Goal: Find specific page/section: Find specific page/section

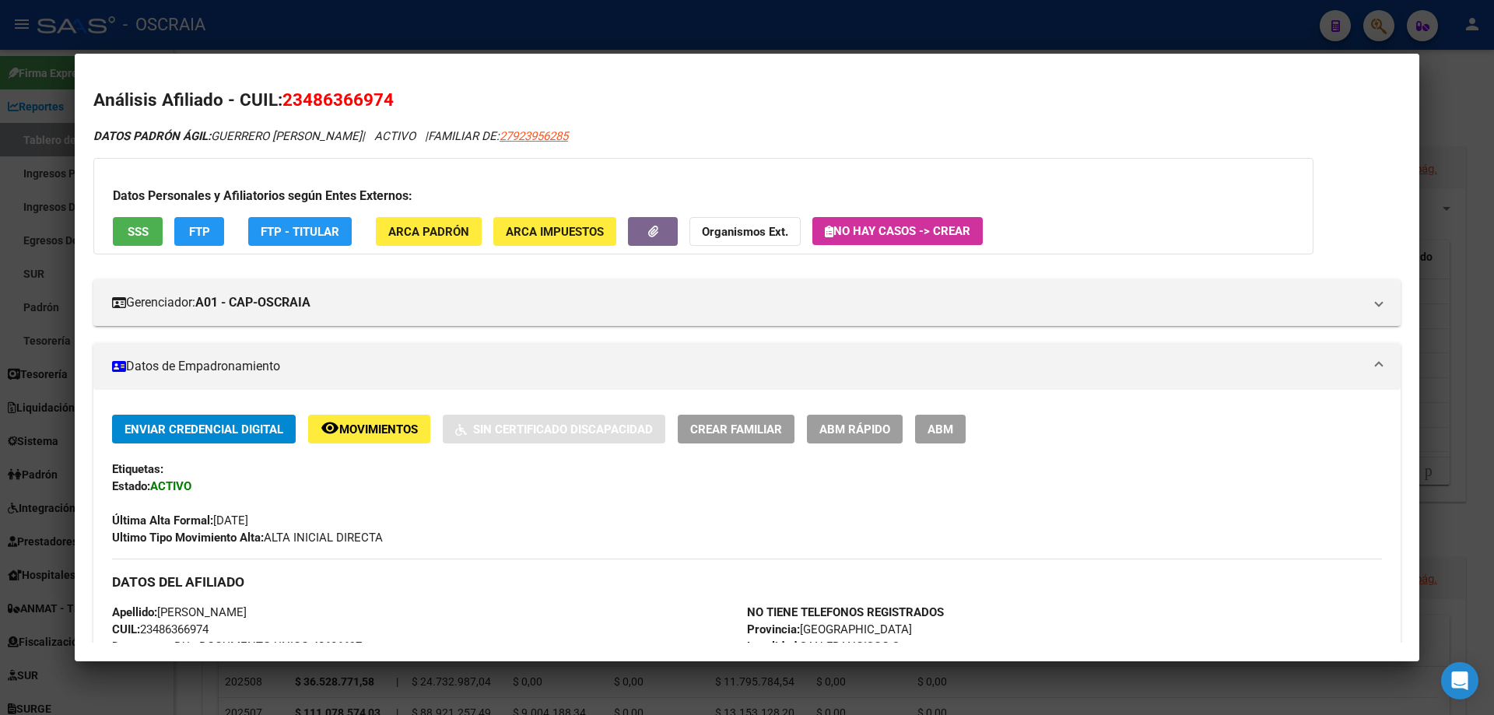
click at [783, 33] on div at bounding box center [747, 357] width 1494 height 715
click at [739, 38] on div at bounding box center [747, 357] width 1494 height 715
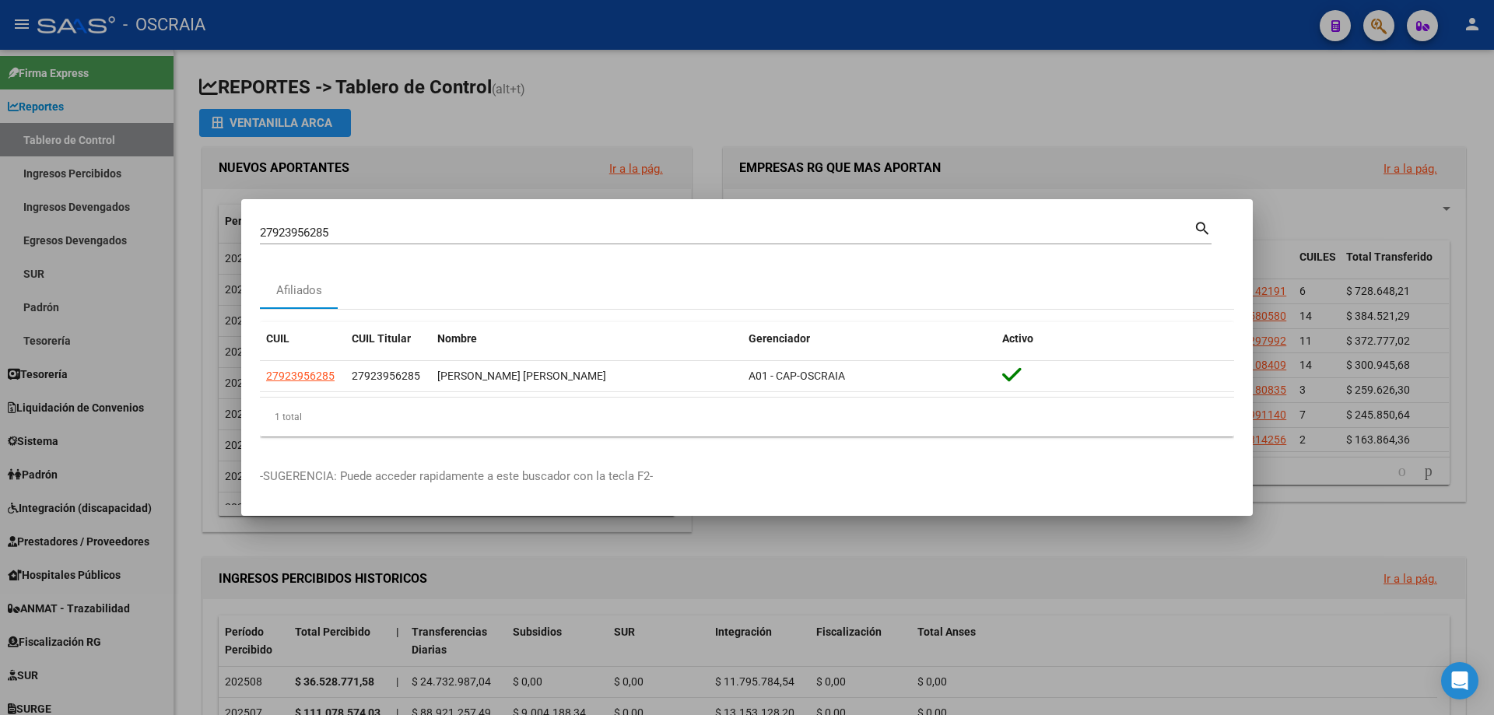
click at [552, 224] on div "27923956285 Buscar (apellido, dni, cuil, [PERSON_NAME], cuit, obra social)" at bounding box center [727, 232] width 934 height 23
click at [554, 232] on input "27923956285" at bounding box center [727, 233] width 934 height 14
paste input "0-95861521-4"
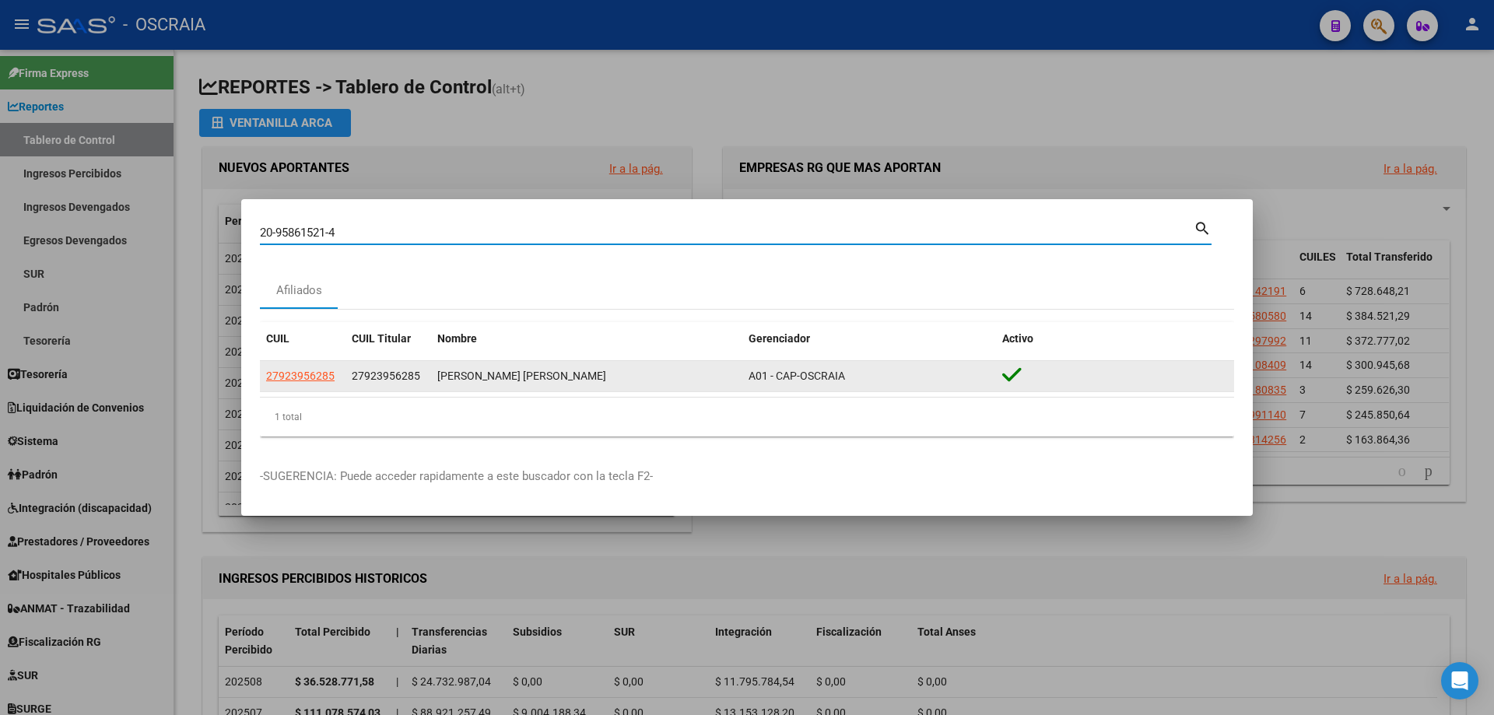
type input "20958615214"
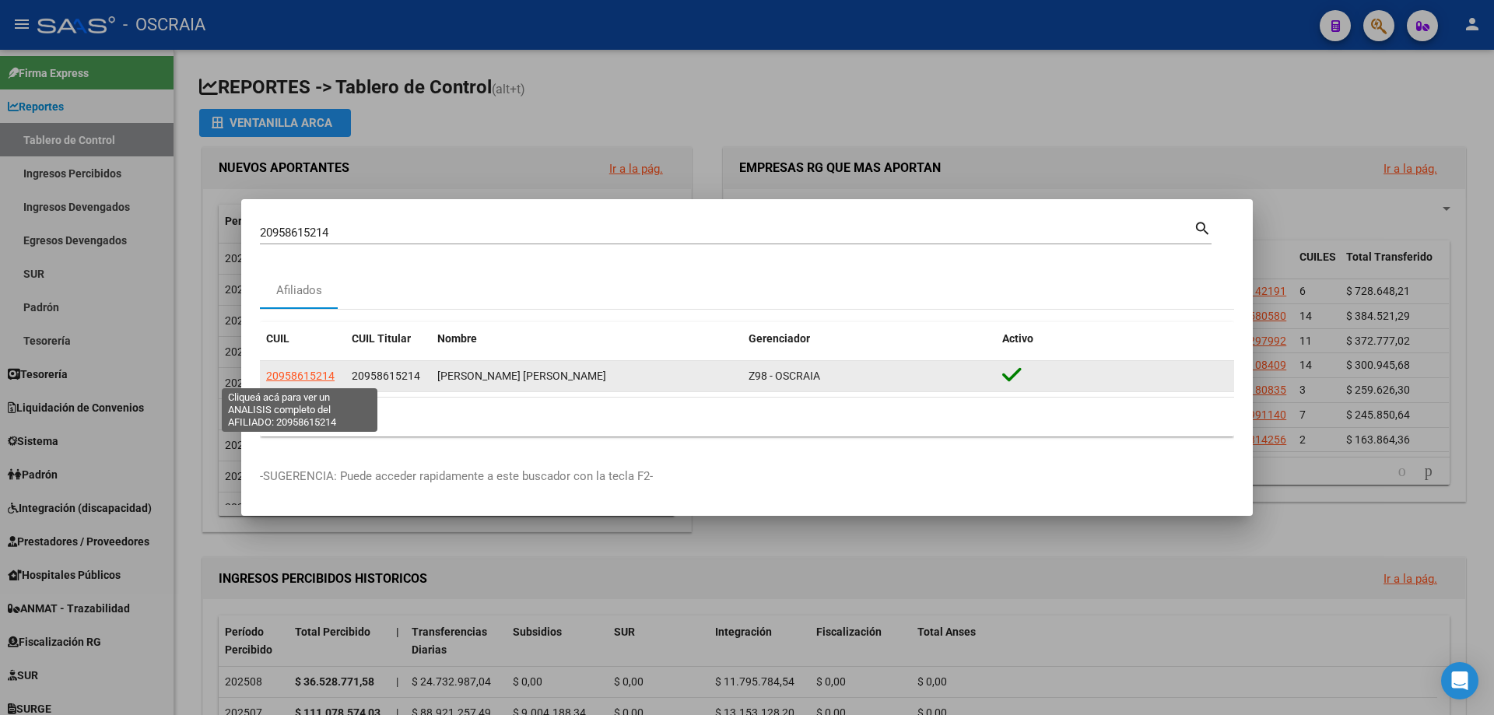
click at [306, 373] on span "20958615214" at bounding box center [300, 376] width 68 height 12
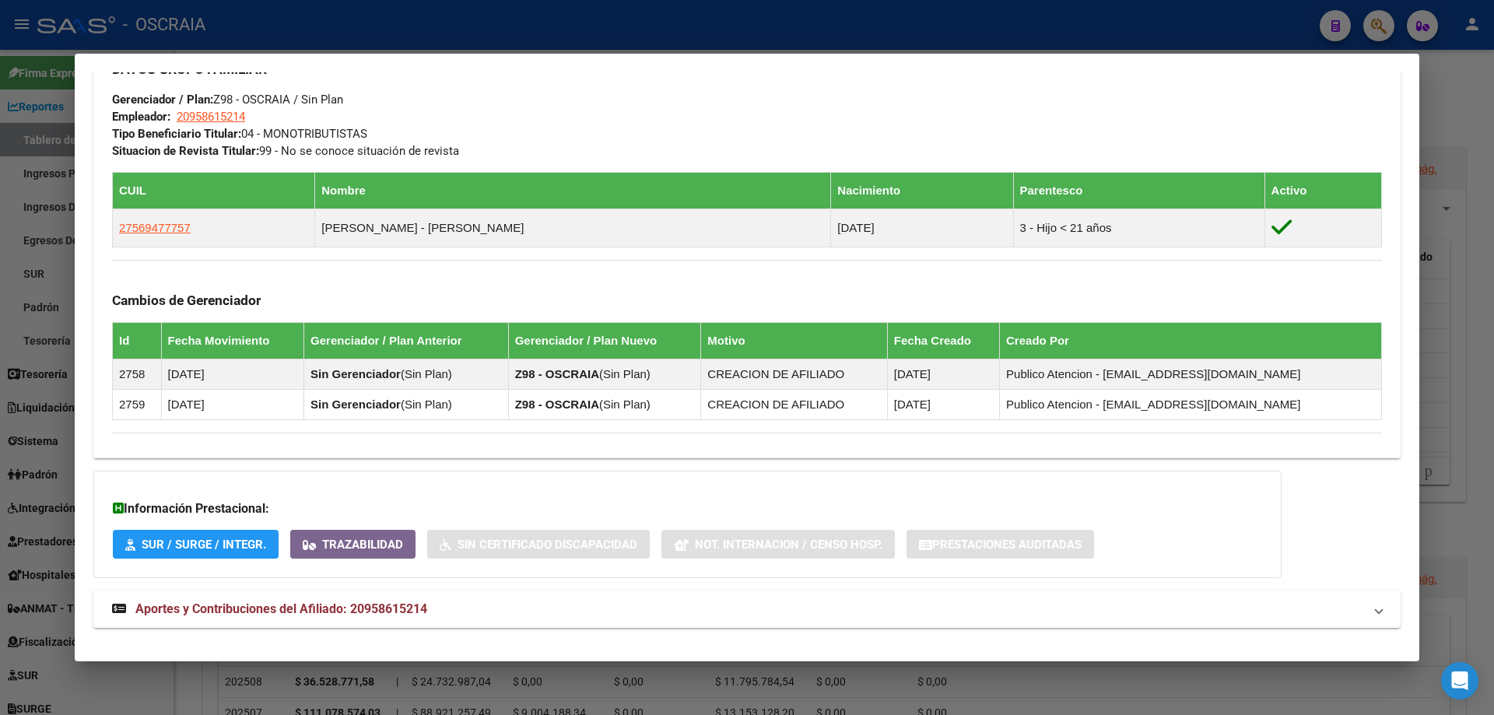
scroll to position [762, 0]
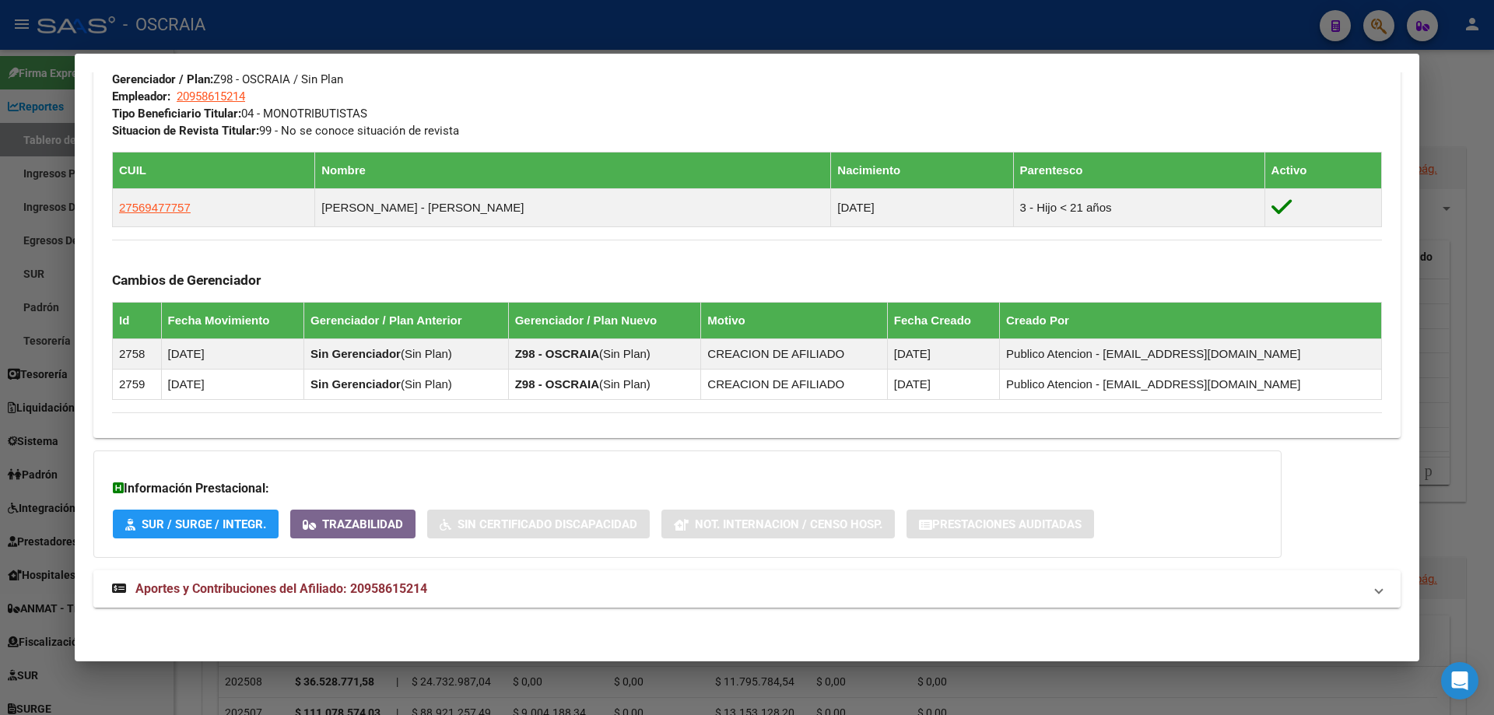
click at [380, 583] on span "Aportes y Contribuciones del Afiliado: 20958615214" at bounding box center [281, 588] width 292 height 15
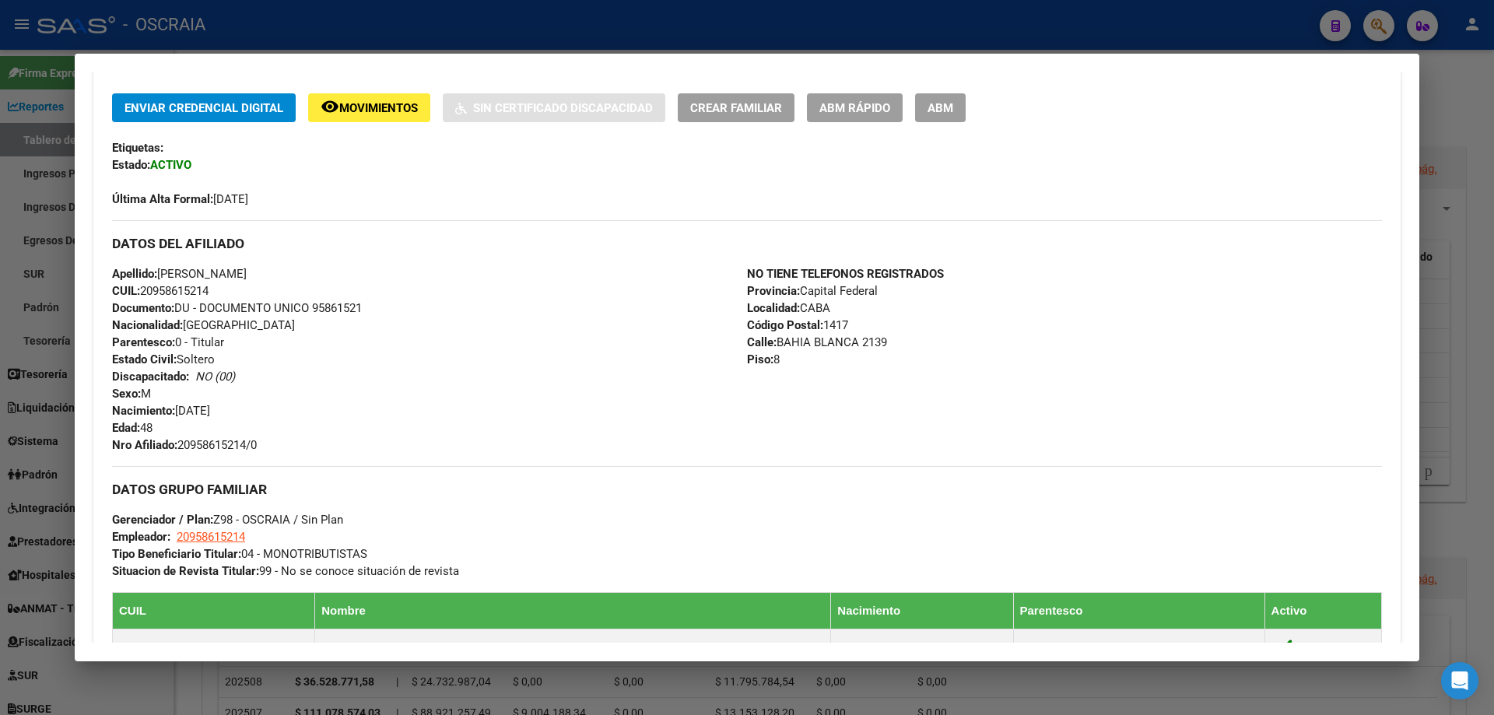
scroll to position [622, 0]
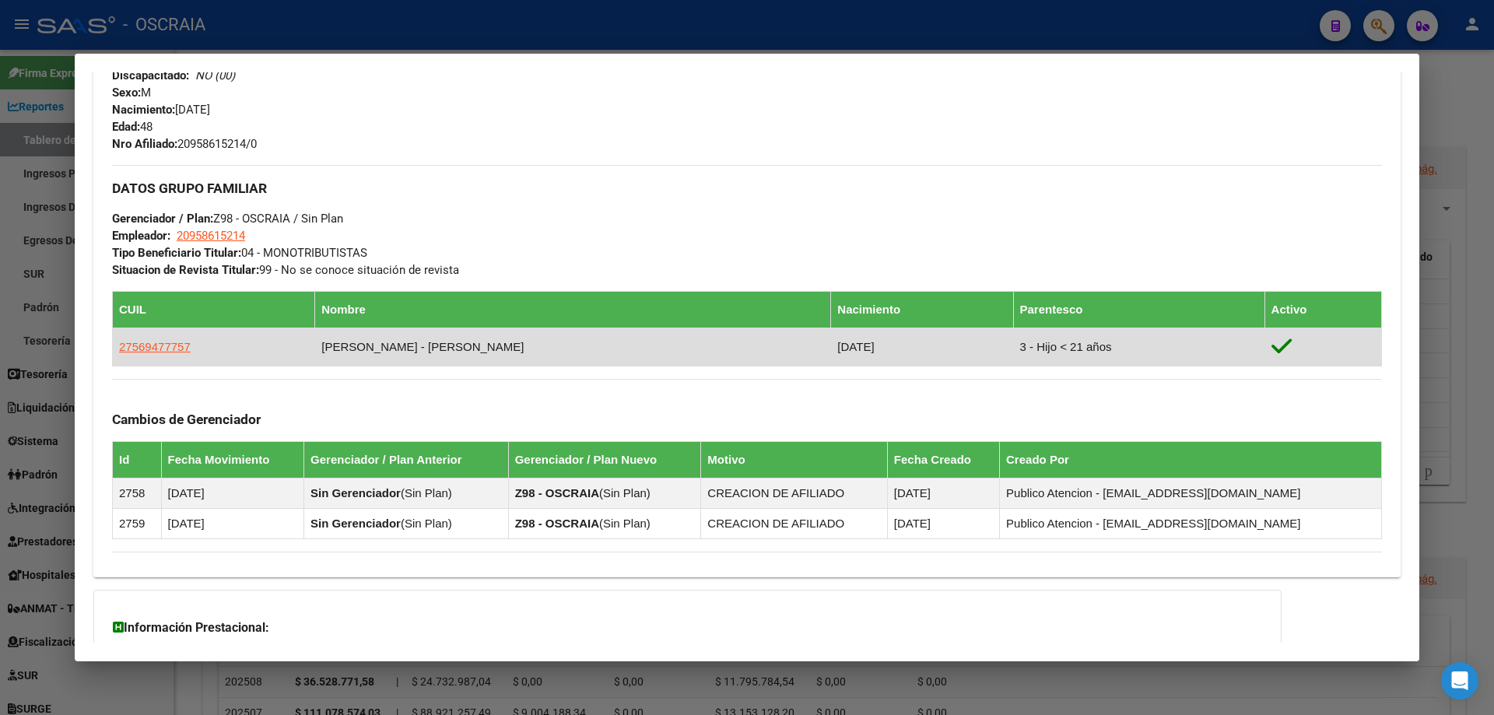
click at [175, 352] on span "27569477757" at bounding box center [155, 346] width 72 height 13
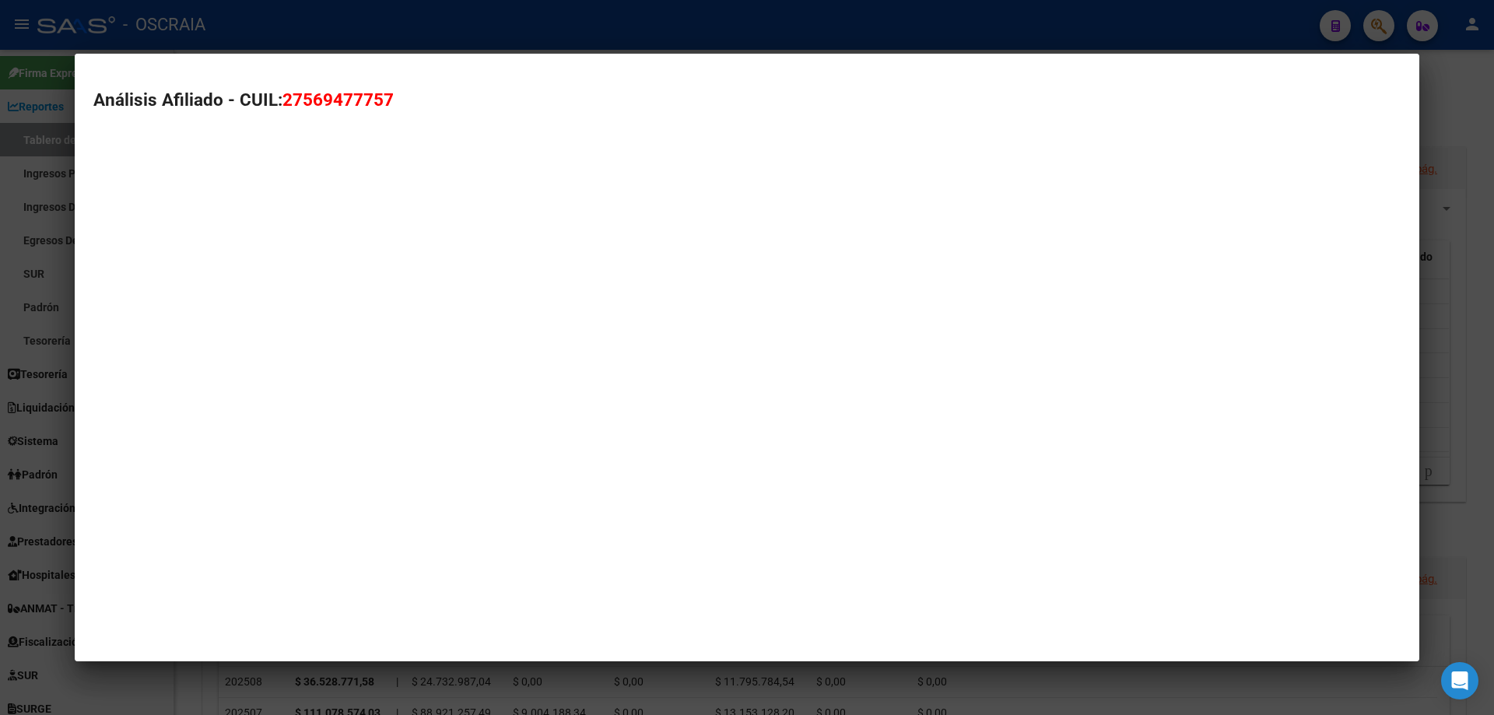
type textarea "27569477757"
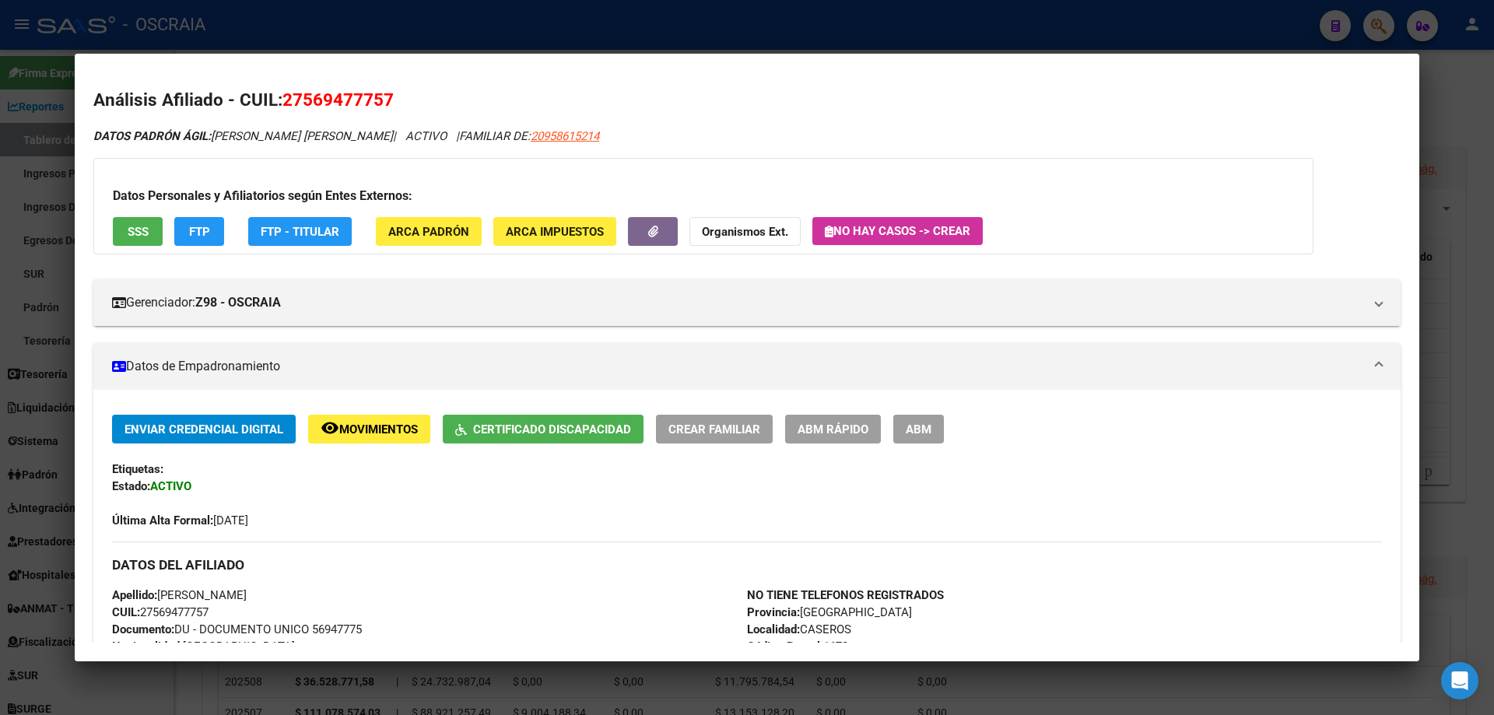
click at [584, 427] on span "Certificado Discapacidad" at bounding box center [552, 429] width 158 height 14
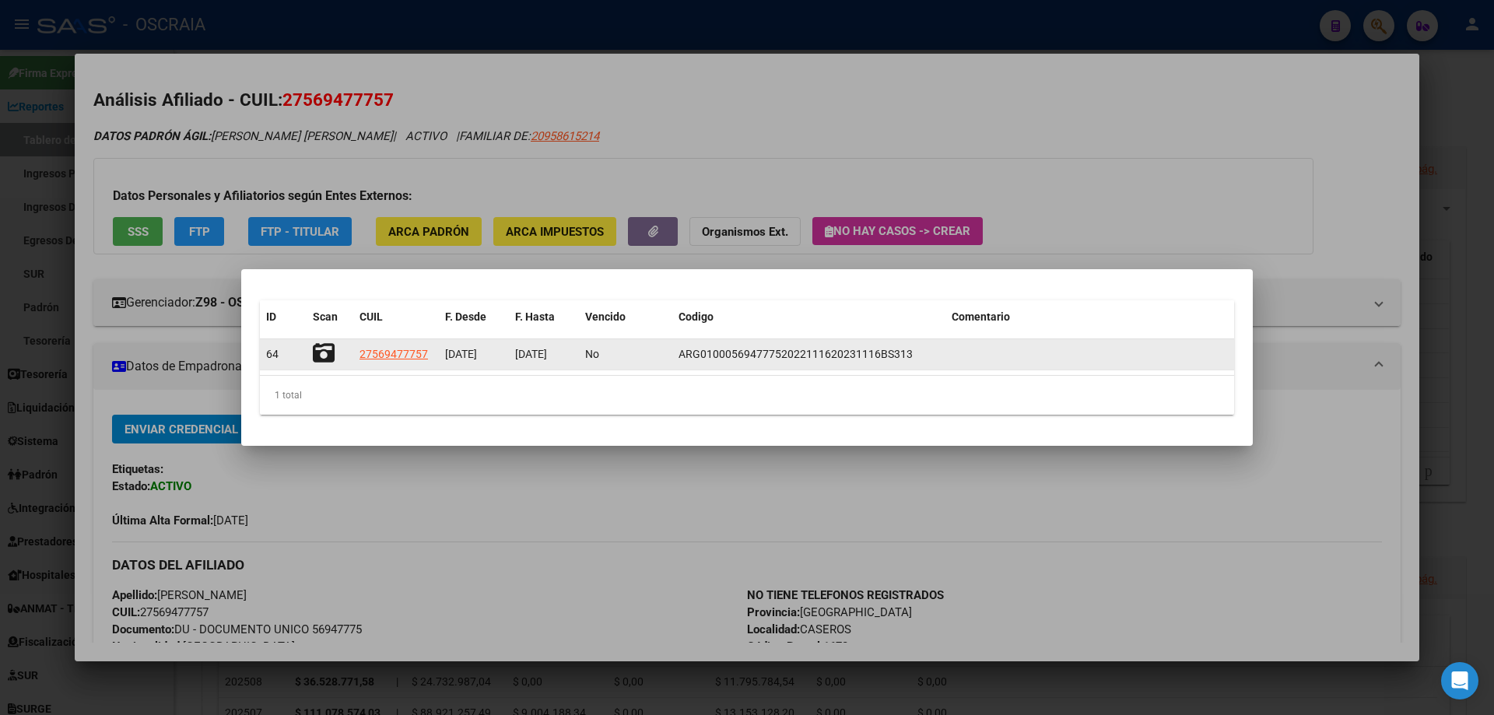
click at [321, 348] on icon at bounding box center [324, 353] width 22 height 22
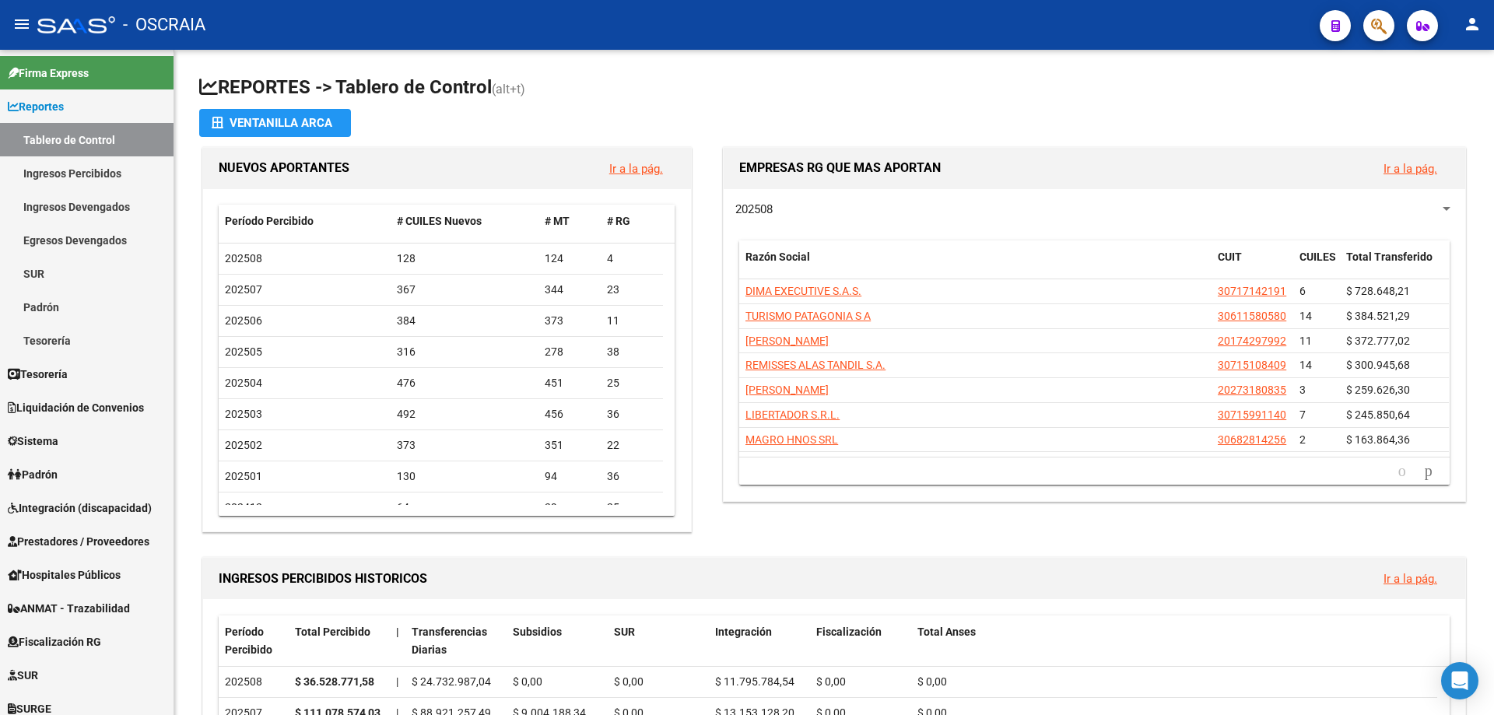
scroll to position [311, 0]
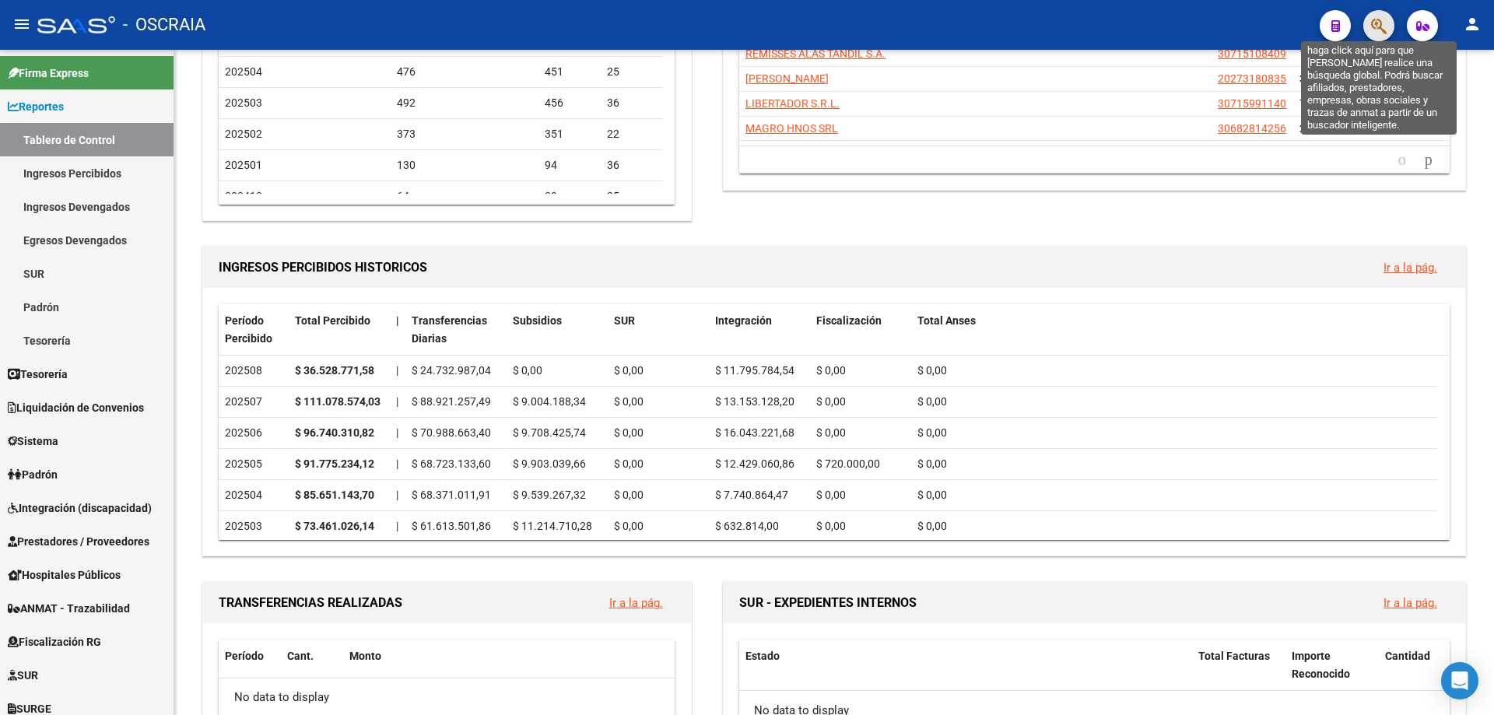
click at [1376, 23] on icon "button" at bounding box center [1379, 26] width 16 height 18
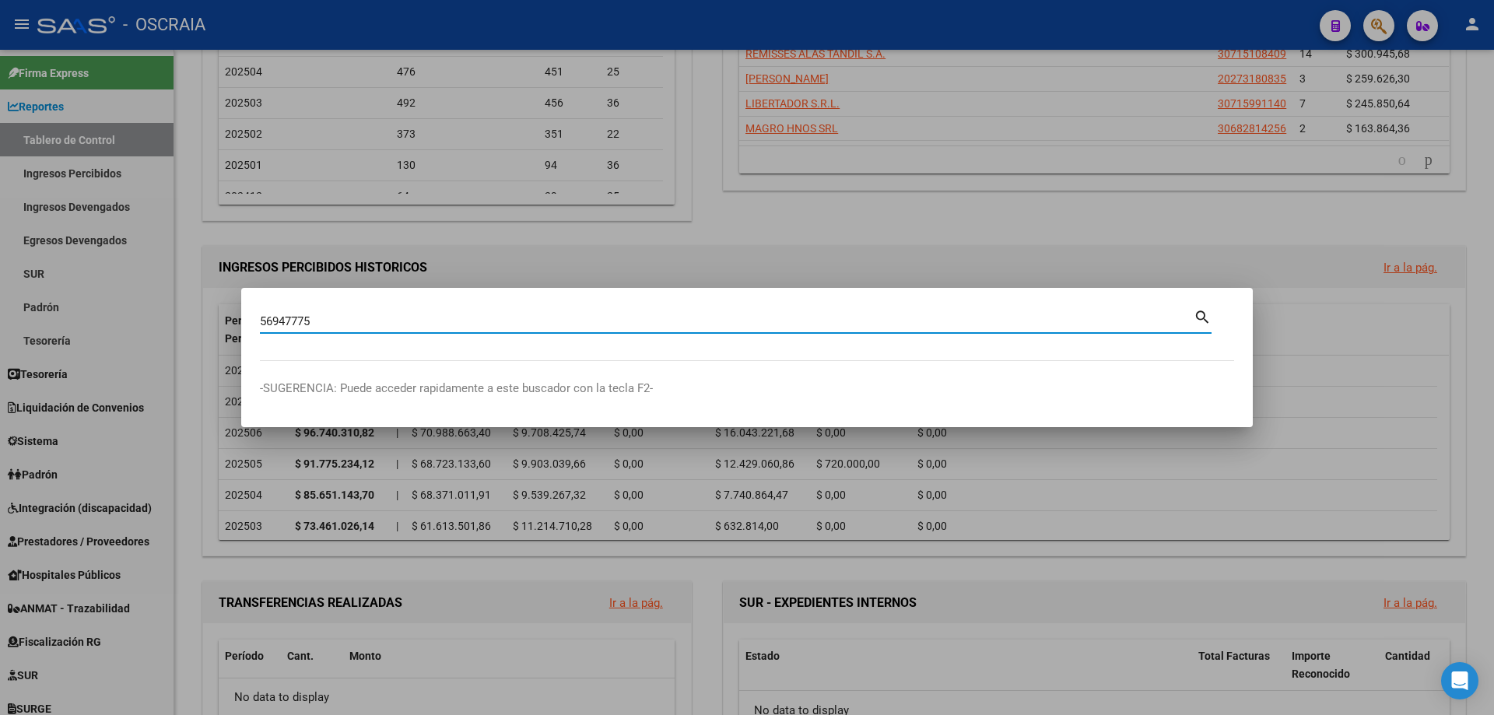
type input "56947775"
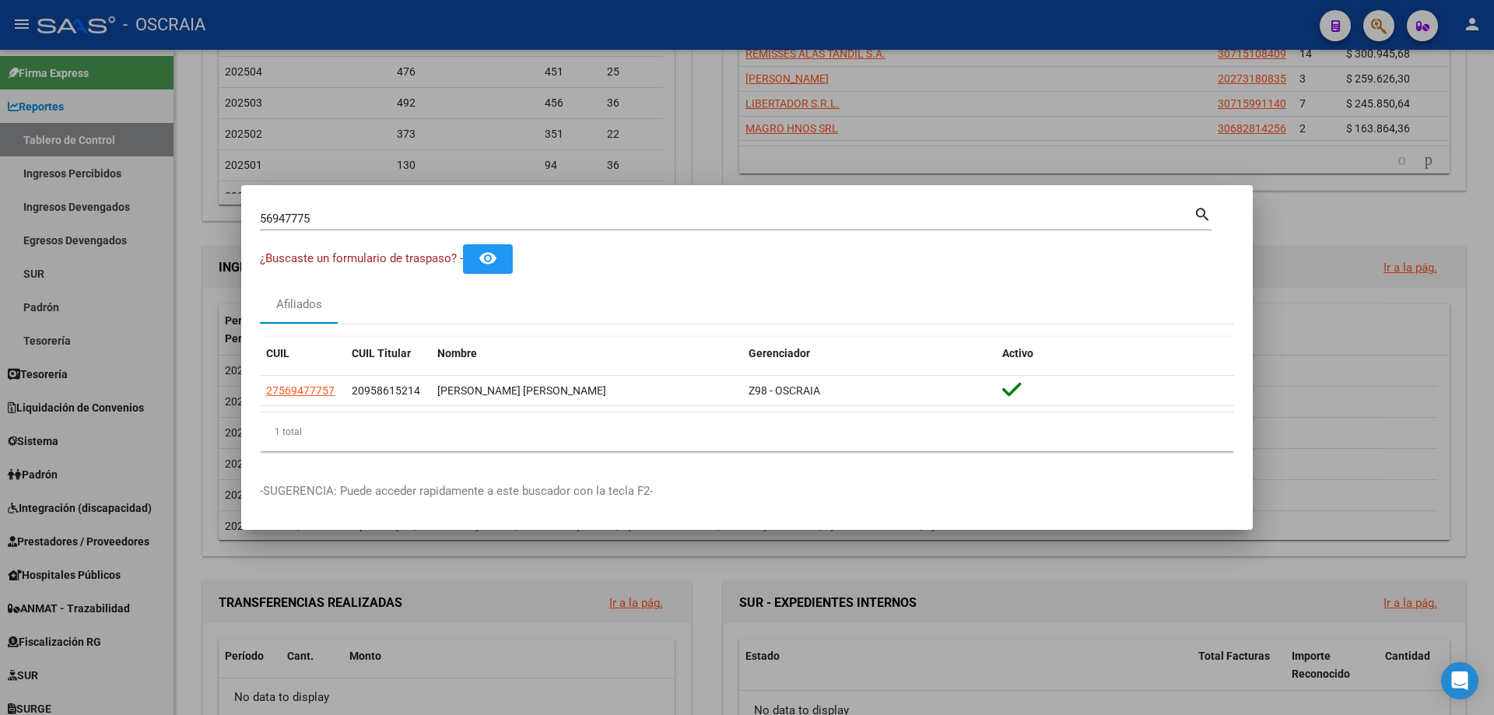
drag, startPoint x: 312, startPoint y: 415, endPoint x: 301, endPoint y: 388, distance: 28.6
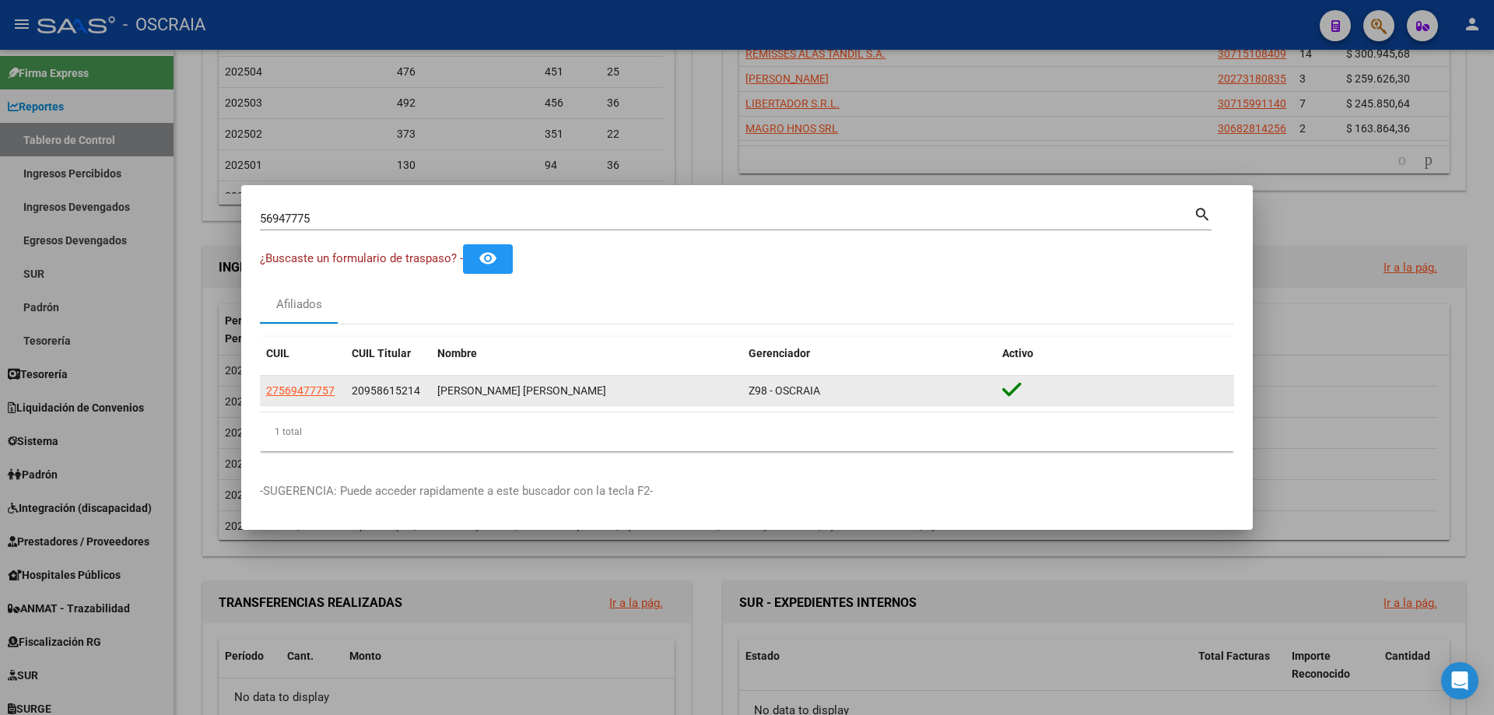
click at [311, 415] on div "1 total" at bounding box center [747, 431] width 974 height 39
click at [301, 388] on span "27569477757" at bounding box center [300, 390] width 68 height 12
type textarea "27569477757"
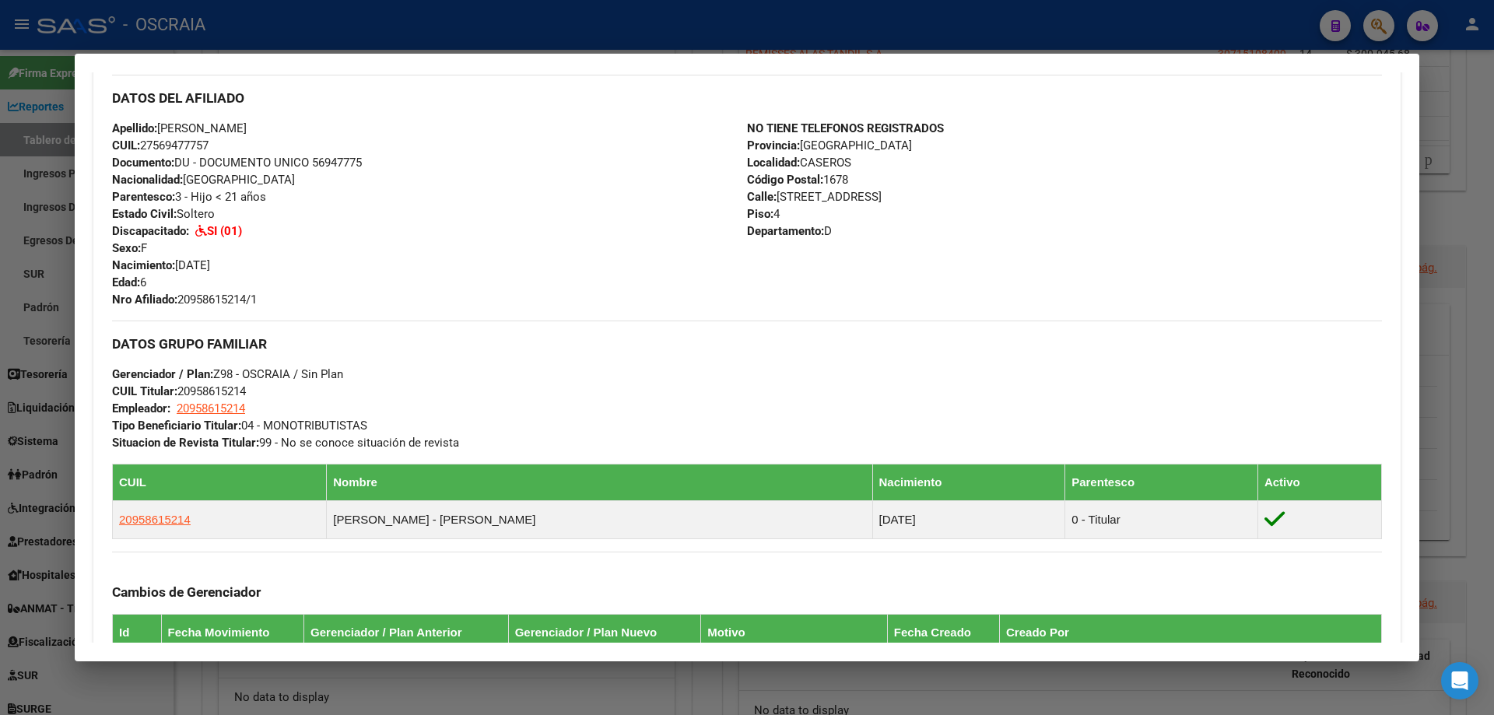
scroll to position [233, 0]
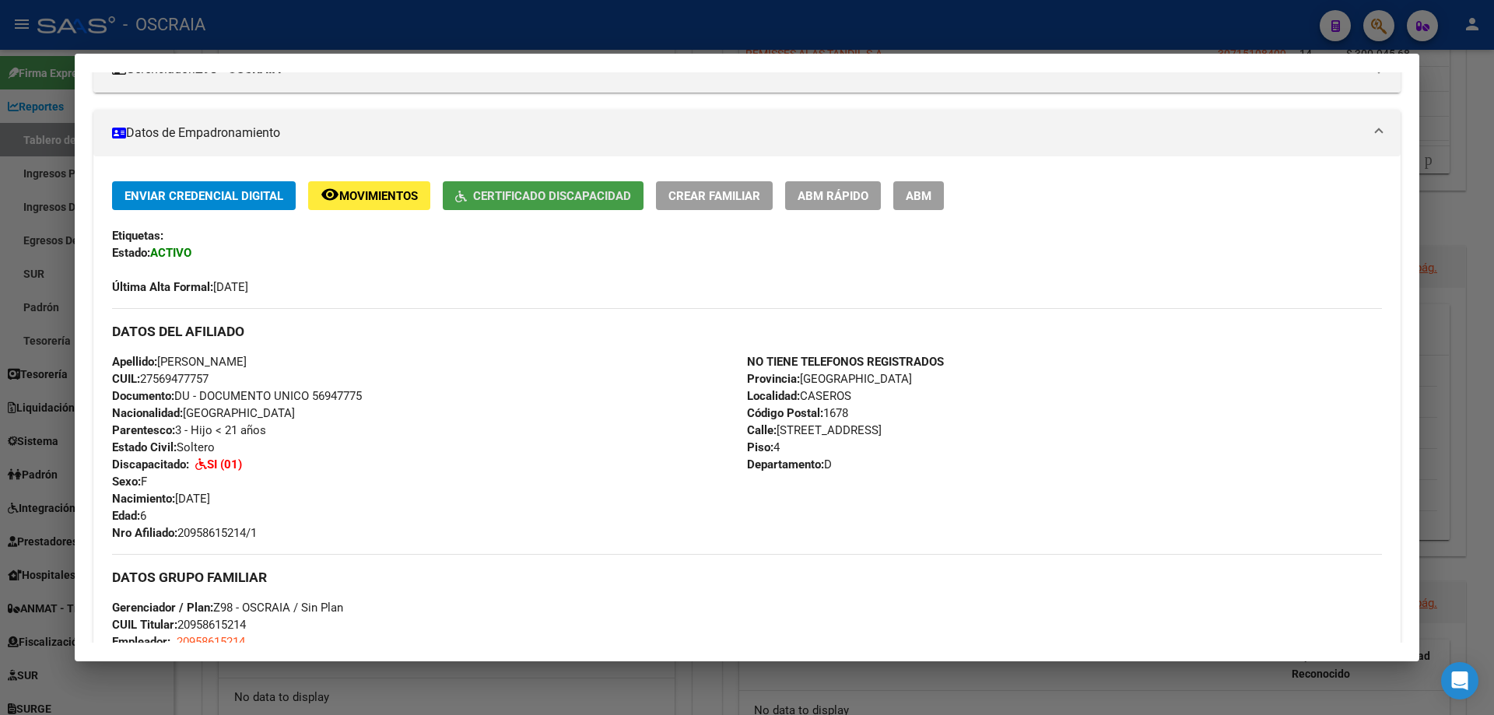
click at [592, 195] on span "Certificado Discapacidad" at bounding box center [552, 196] width 158 height 14
